Goal: Transaction & Acquisition: Purchase product/service

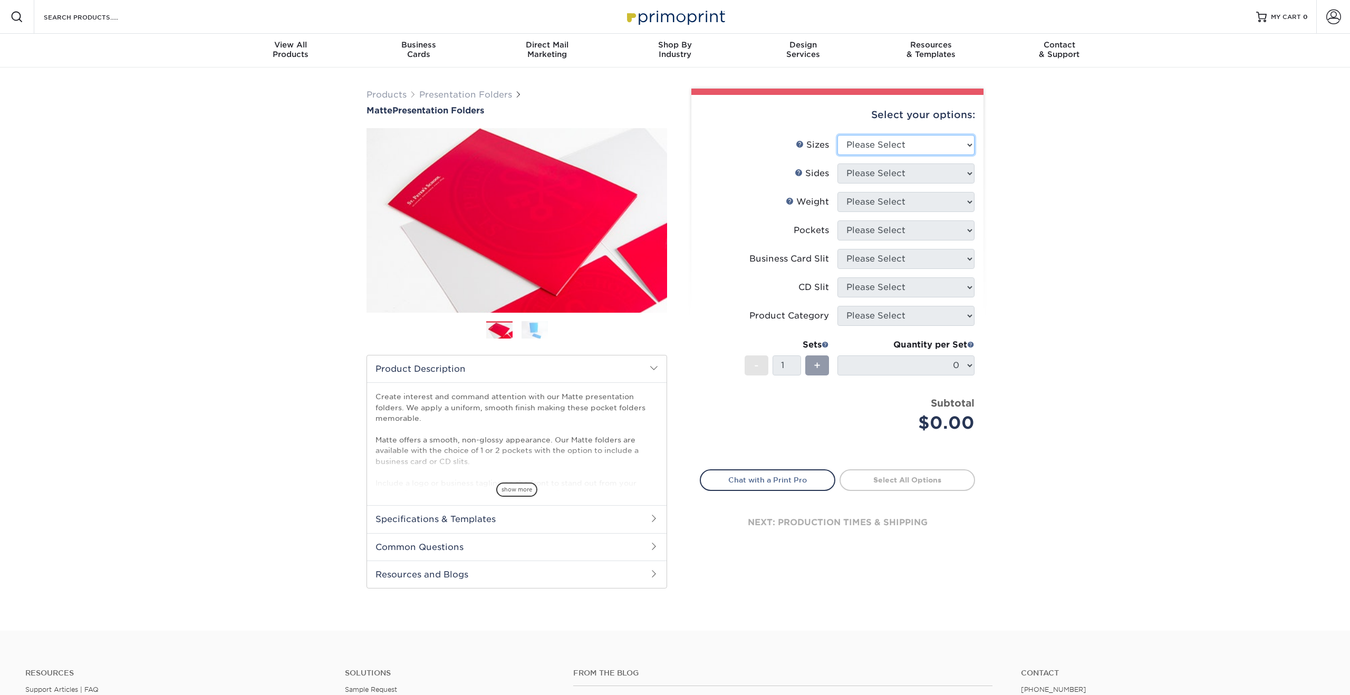
click at [889, 149] on select "Please Select 6" x 9" 9" x 12"" at bounding box center [906, 145] width 137 height 20
select select "9.00x12.00"
click at [838, 135] on select "Please Select 6" x 9" 9" x 12"" at bounding box center [906, 145] width 137 height 20
click at [891, 173] on select "Please Select Print Both Sides Print Front Only" at bounding box center [906, 174] width 137 height 20
select select "32d3c223-f82c-492b-b915-ba065a00862f"
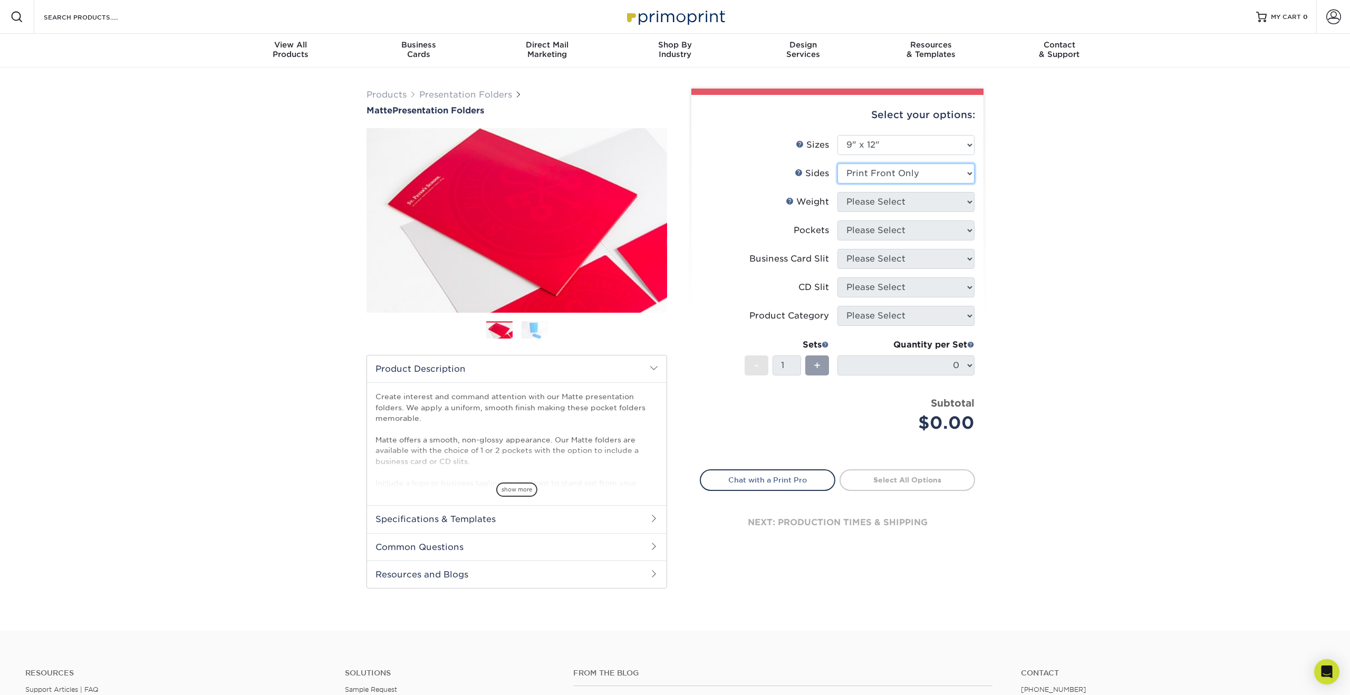
click at [838, 164] on select "Please Select Print Both Sides Print Front Only" at bounding box center [906, 174] width 137 height 20
click at [925, 205] on select "Please Select 14PT 16PT" at bounding box center [906, 202] width 137 height 20
select select "14PT"
click at [838, 192] on select "Please Select 14PT 16PT" at bounding box center [906, 202] width 137 height 20
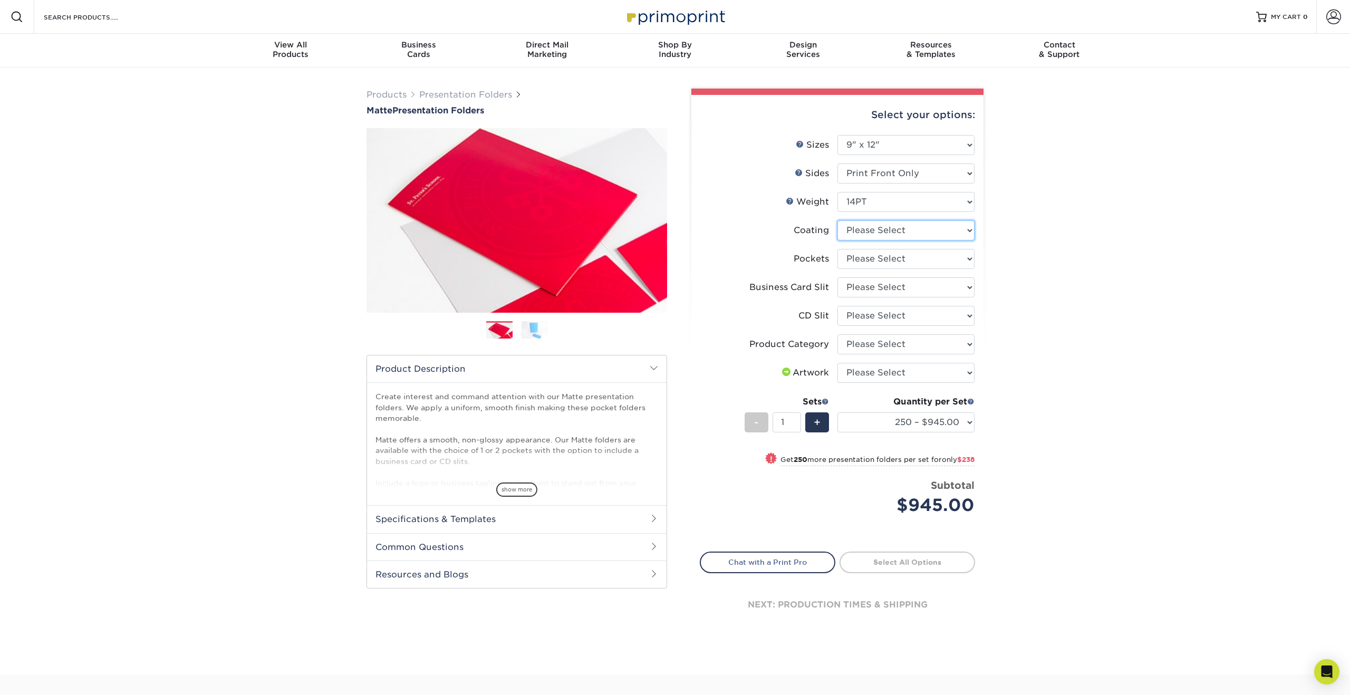
click at [928, 233] on select at bounding box center [906, 230] width 137 height 20
select select "121bb7b5-3b4d-429f-bd8d-bbf80e953313"
click at [838, 220] on select at bounding box center [906, 230] width 137 height 20
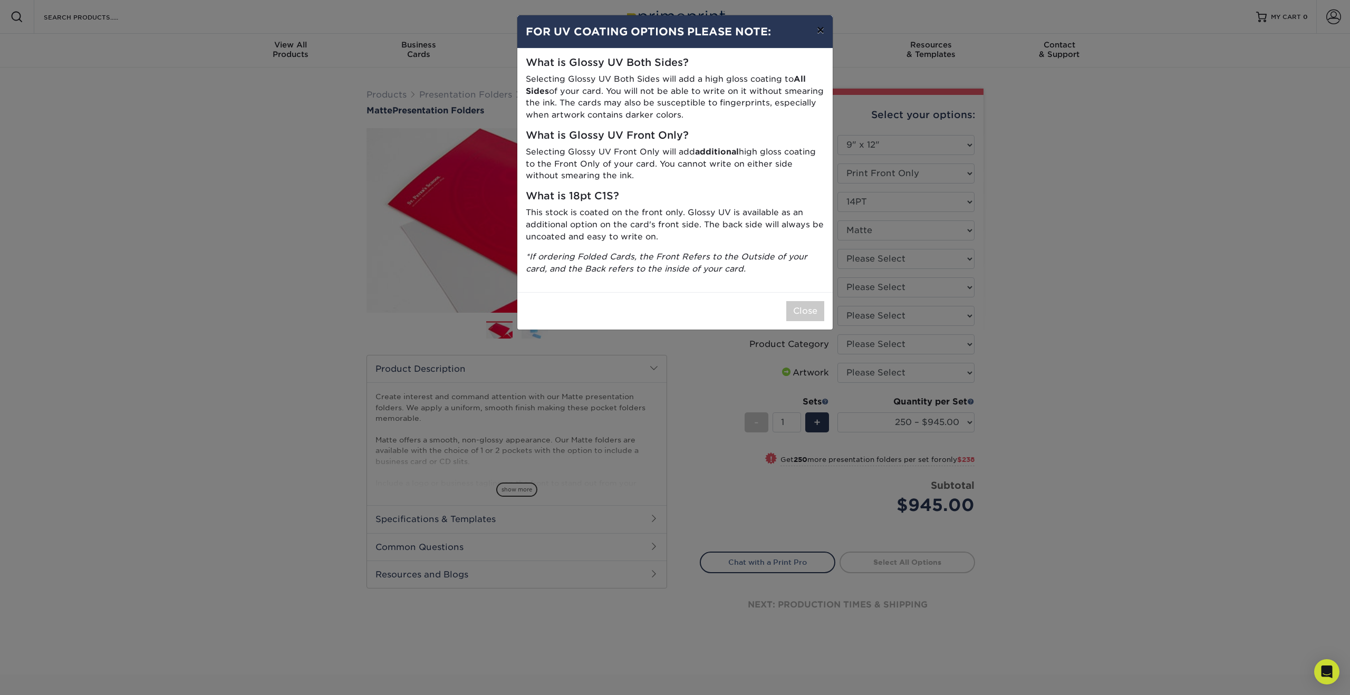
click at [823, 30] on button "×" at bounding box center [821, 30] width 24 height 30
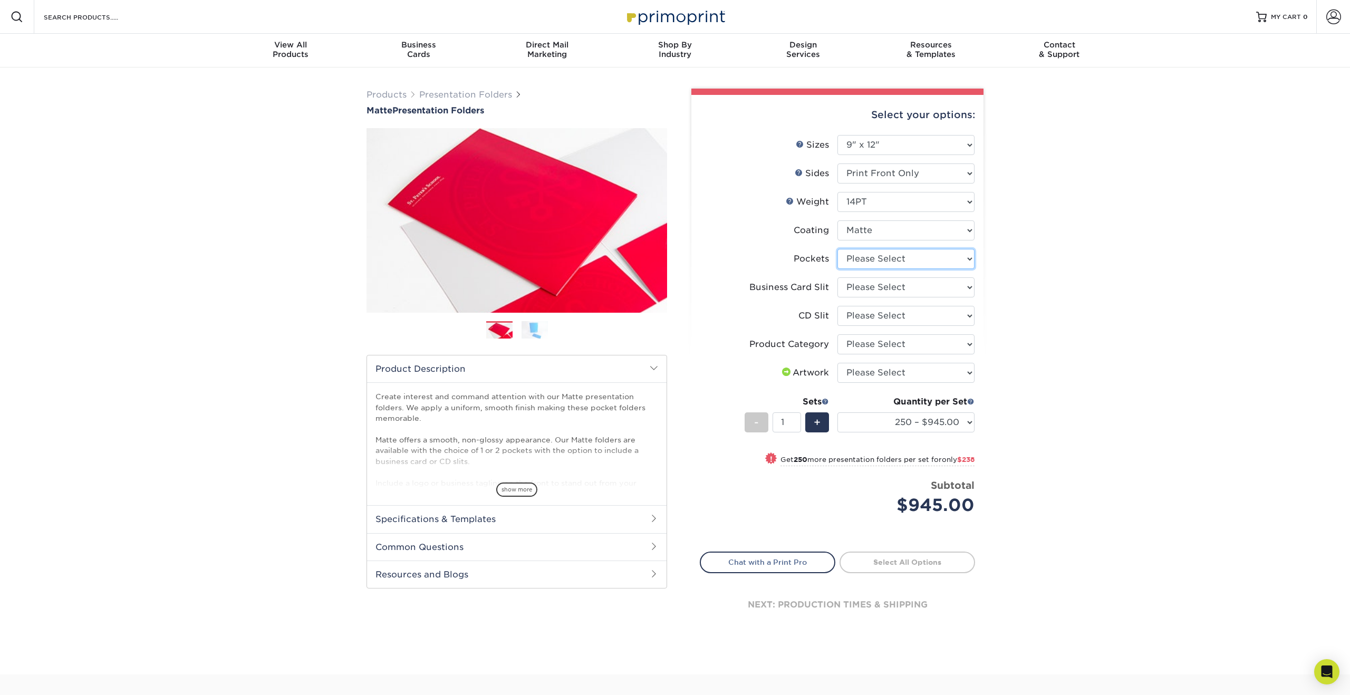
click at [883, 258] on select "Please Select 1 Pocket on the Left (Front) Side 1 Pocket on the Right (Back) Si…" at bounding box center [906, 259] width 137 height 20
select select "e8427203-e3c7-4640-a4e8-bae00c228d98"
click at [838, 249] on select "Please Select 1 Pocket on the Left (Front) Side 1 Pocket on the Right (Back) Si…" at bounding box center [906, 259] width 137 height 20
click at [879, 293] on select "Please Select No Business Card Slits On Both Pockets - Horizontal On Both Pocke…" at bounding box center [906, 287] width 137 height 20
select select "8e249328-dfb3-4e9a-9503-f178185f32c5"
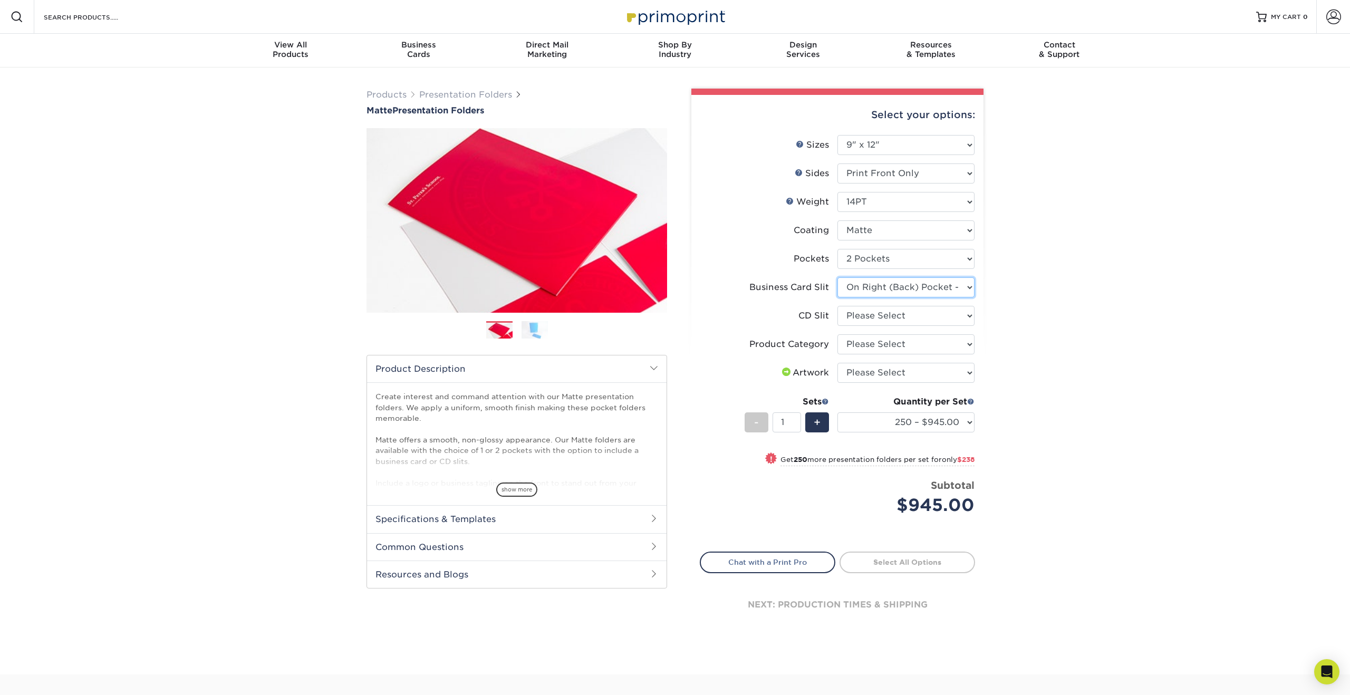
click at [838, 277] on select "Please Select No Business Card Slits On Both Pockets - Horizontal On Both Pocke…" at bounding box center [906, 287] width 137 height 20
click at [874, 324] on select "Please Select No CD Slit On the Left (Front) Pocket On the Right (Back) Pocket" at bounding box center [906, 316] width 137 height 20
select select "a092264a-7428-4d8e-b024-417dbebc6e25"
click at [838, 306] on select "Please Select No CD Slit On the Left (Front) Pocket On the Right (Back) Pocket" at bounding box center [906, 316] width 137 height 20
click at [885, 343] on select "Please Select Presentation Folders" at bounding box center [906, 344] width 137 height 20
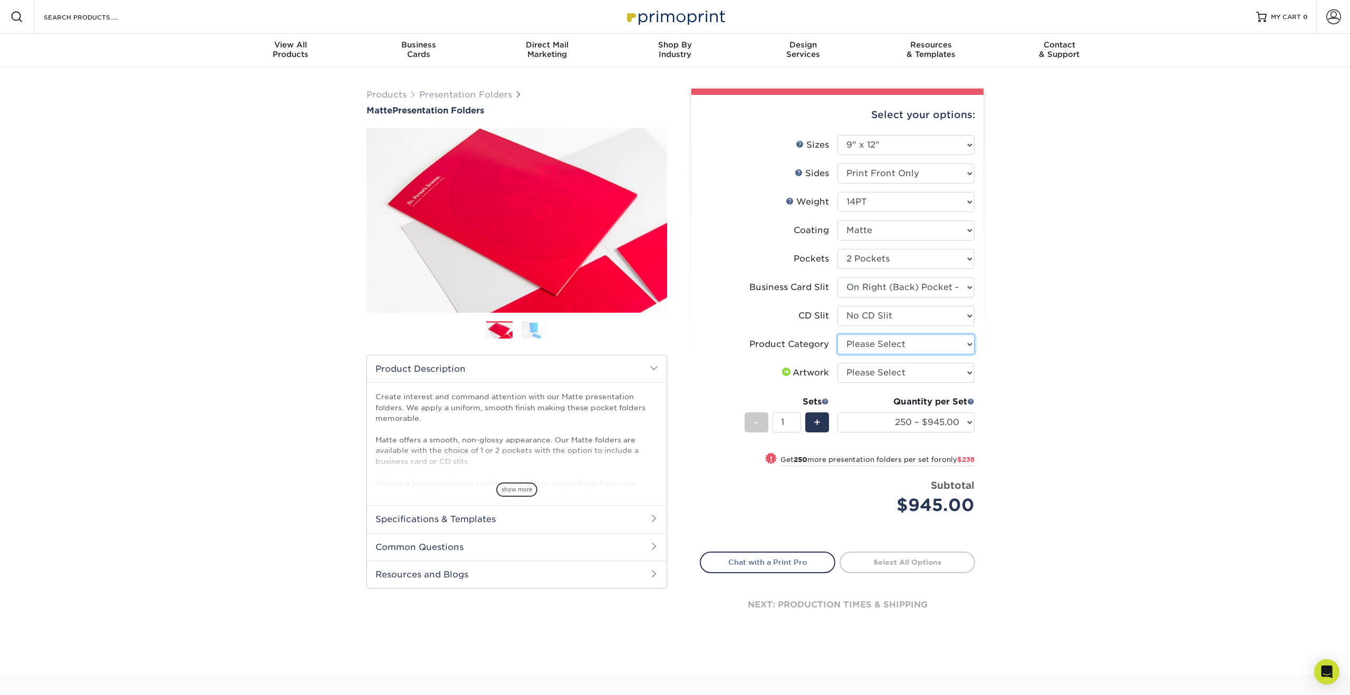
select select "57f7a581-ec4a-49d7-930d-eb044a1d12ac"
click at [838, 334] on select "Please Select Presentation Folders" at bounding box center [906, 344] width 137 height 20
click at [895, 368] on select "Please Select I will upload files I need a design - $75" at bounding box center [906, 373] width 137 height 20
select select "upload"
click at [838, 363] on select "Please Select I will upload files I need a design - $75" at bounding box center [906, 373] width 137 height 20
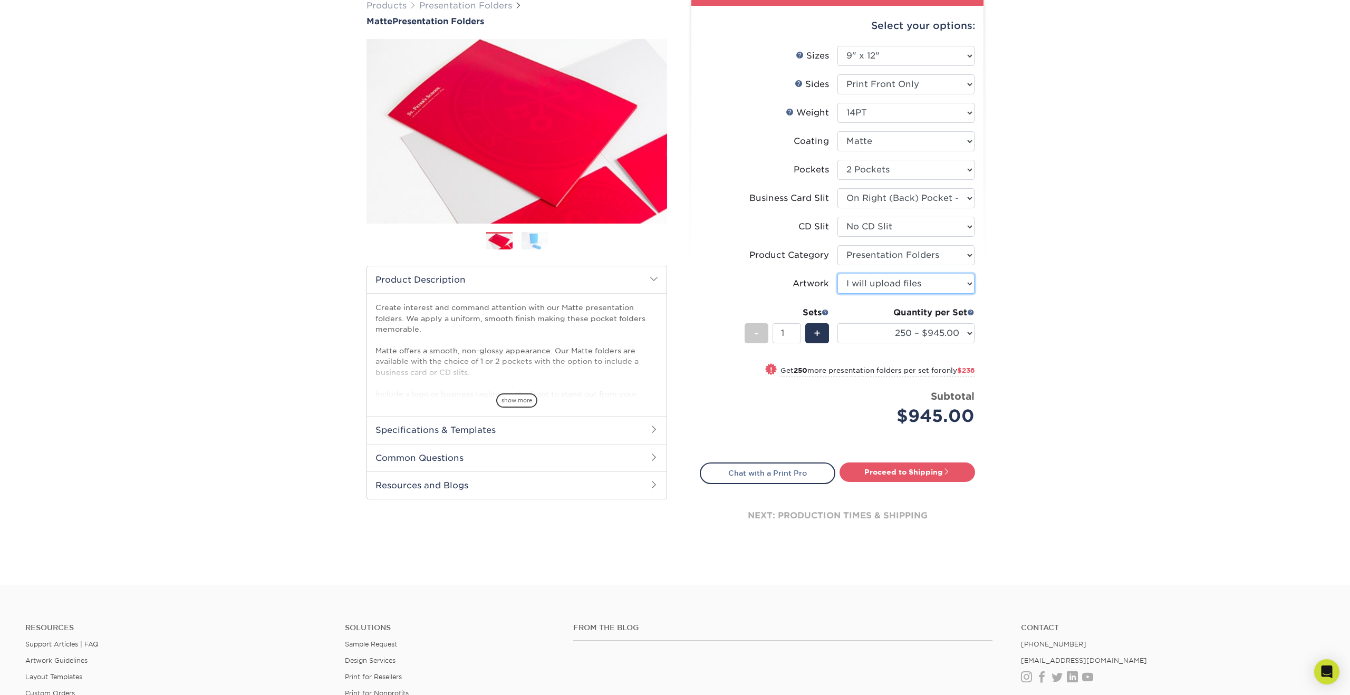
scroll to position [91, 0]
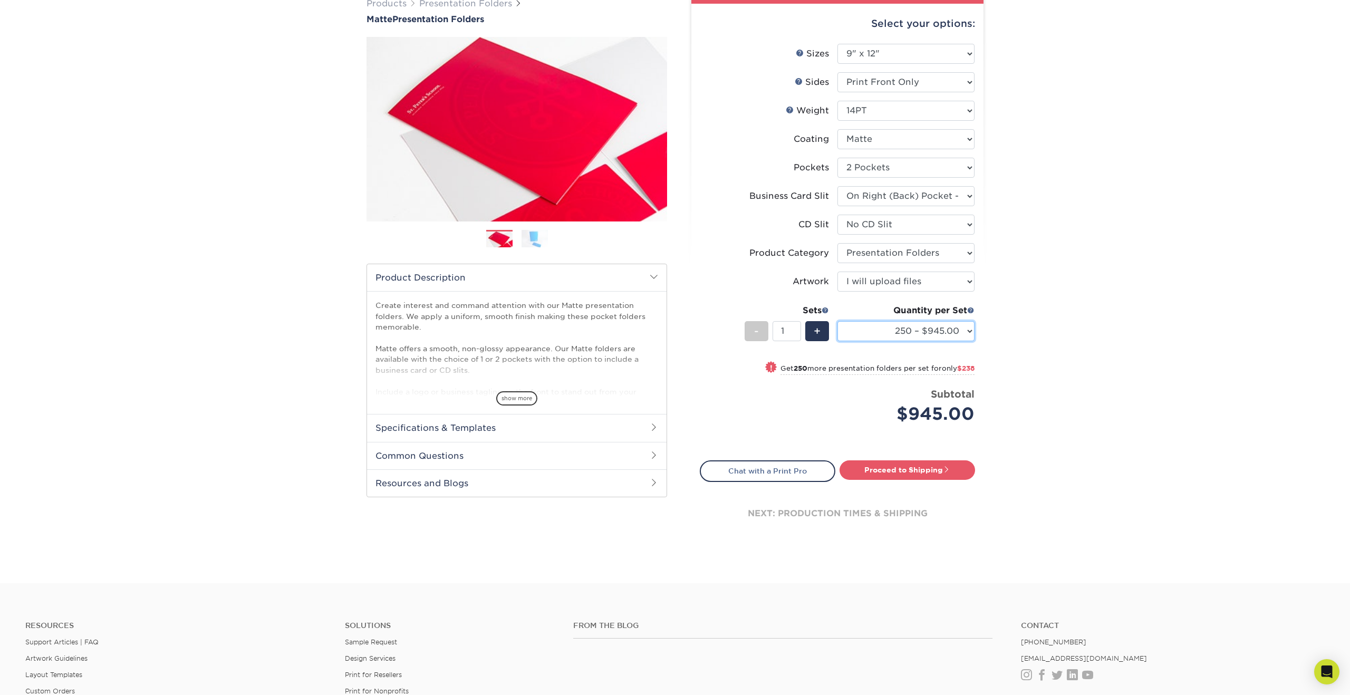
click at [919, 330] on select "250 – $945.00 500 – $1183.00 1000 – $1462.00 2500 – $2613.00 5000 – $4099.00 10…" at bounding box center [906, 331] width 137 height 20
